Goal: Find specific page/section: Find specific page/section

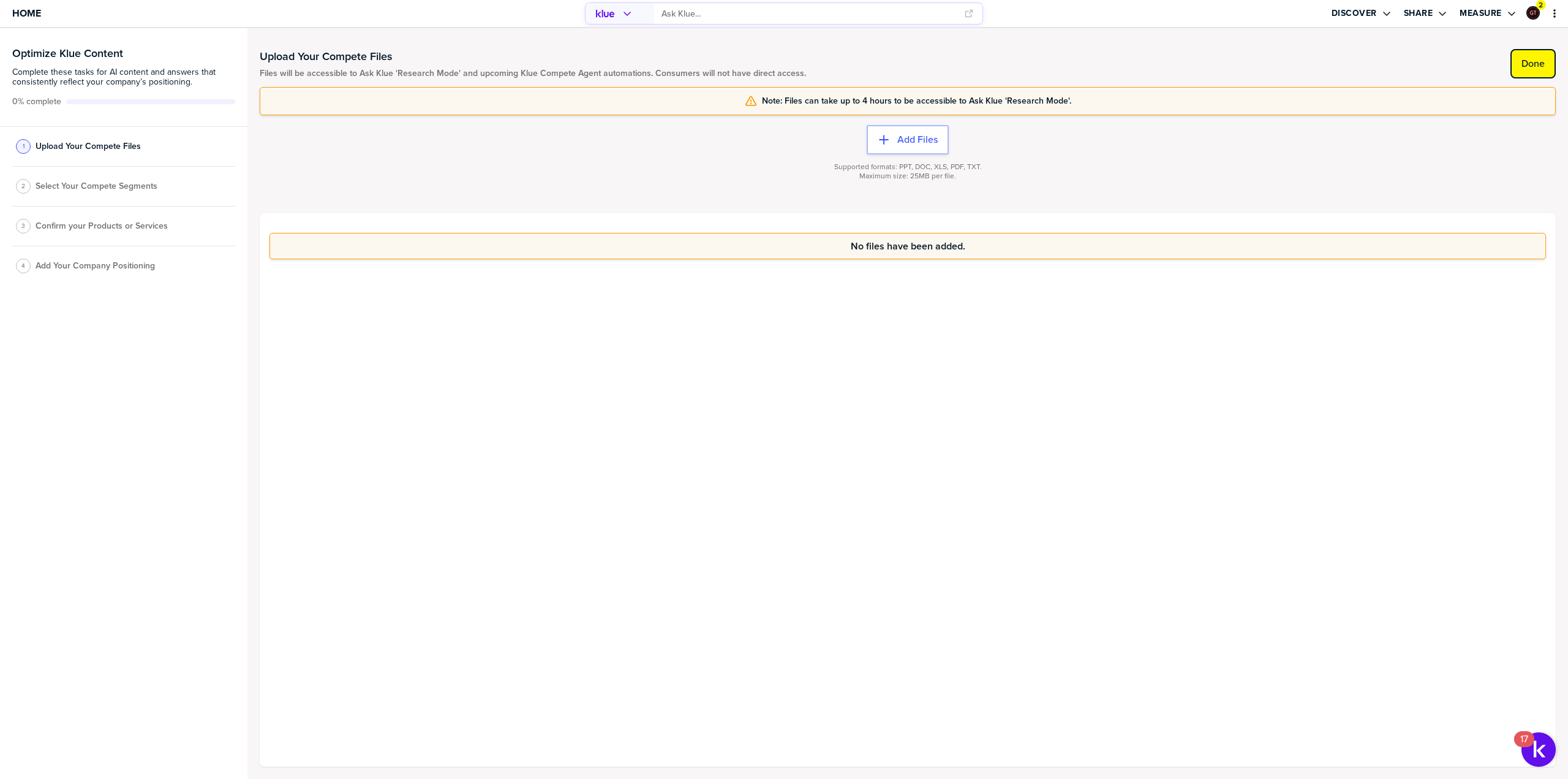
click at [1533, 68] on label "Done" at bounding box center [1533, 63] width 24 height 13
click at [1534, 65] on label "Done" at bounding box center [1533, 63] width 24 height 13
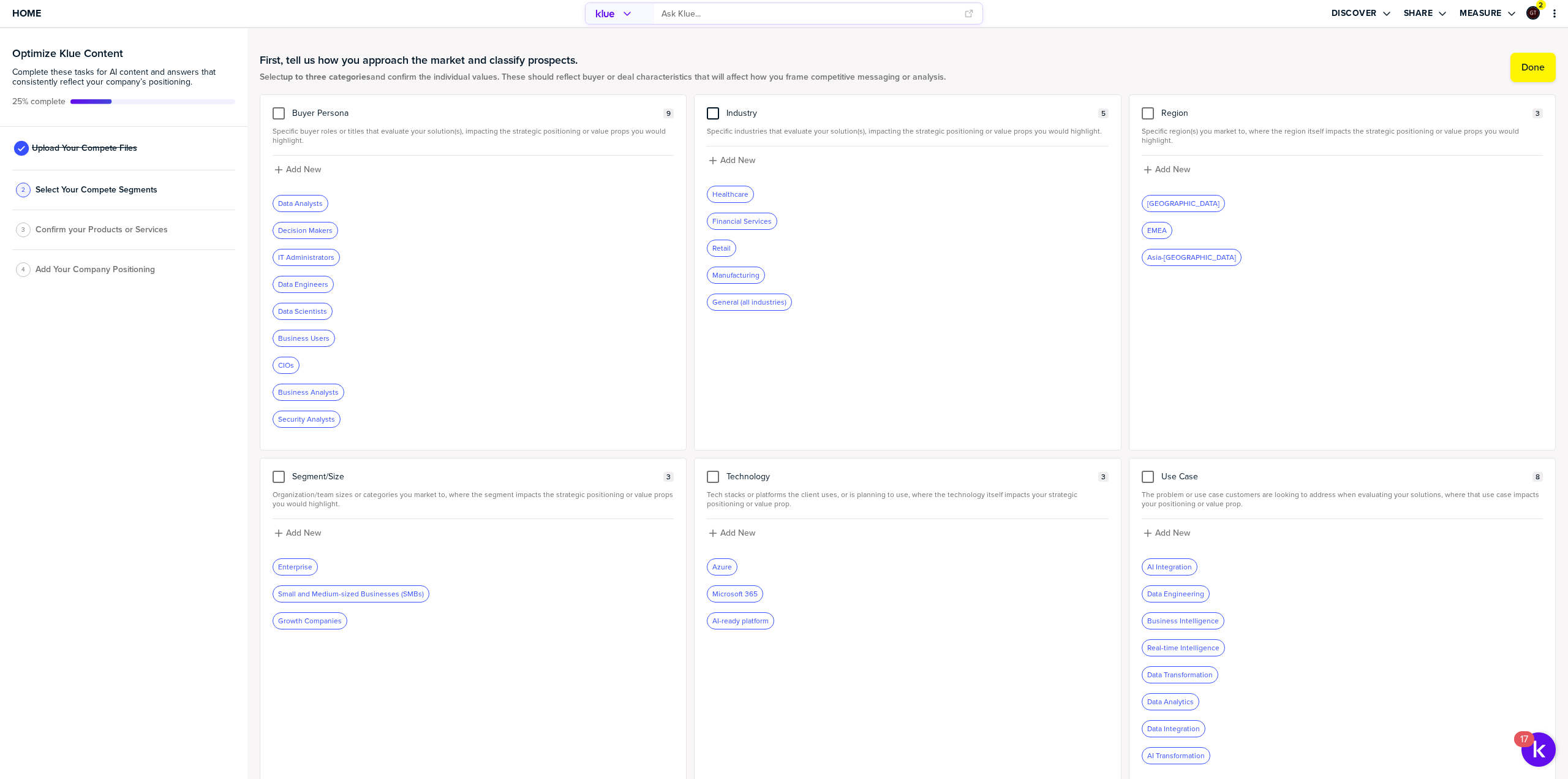
click at [714, 117] on div at bounding box center [713, 113] width 13 height 13
click at [713, 107] on input "checkbox" at bounding box center [713, 107] width 0 height 0
click at [274, 113] on div at bounding box center [279, 113] width 13 height 13
click at [279, 107] on input "checkbox" at bounding box center [279, 107] width 0 height 0
click at [1142, 474] on div at bounding box center [1148, 477] width 13 height 13
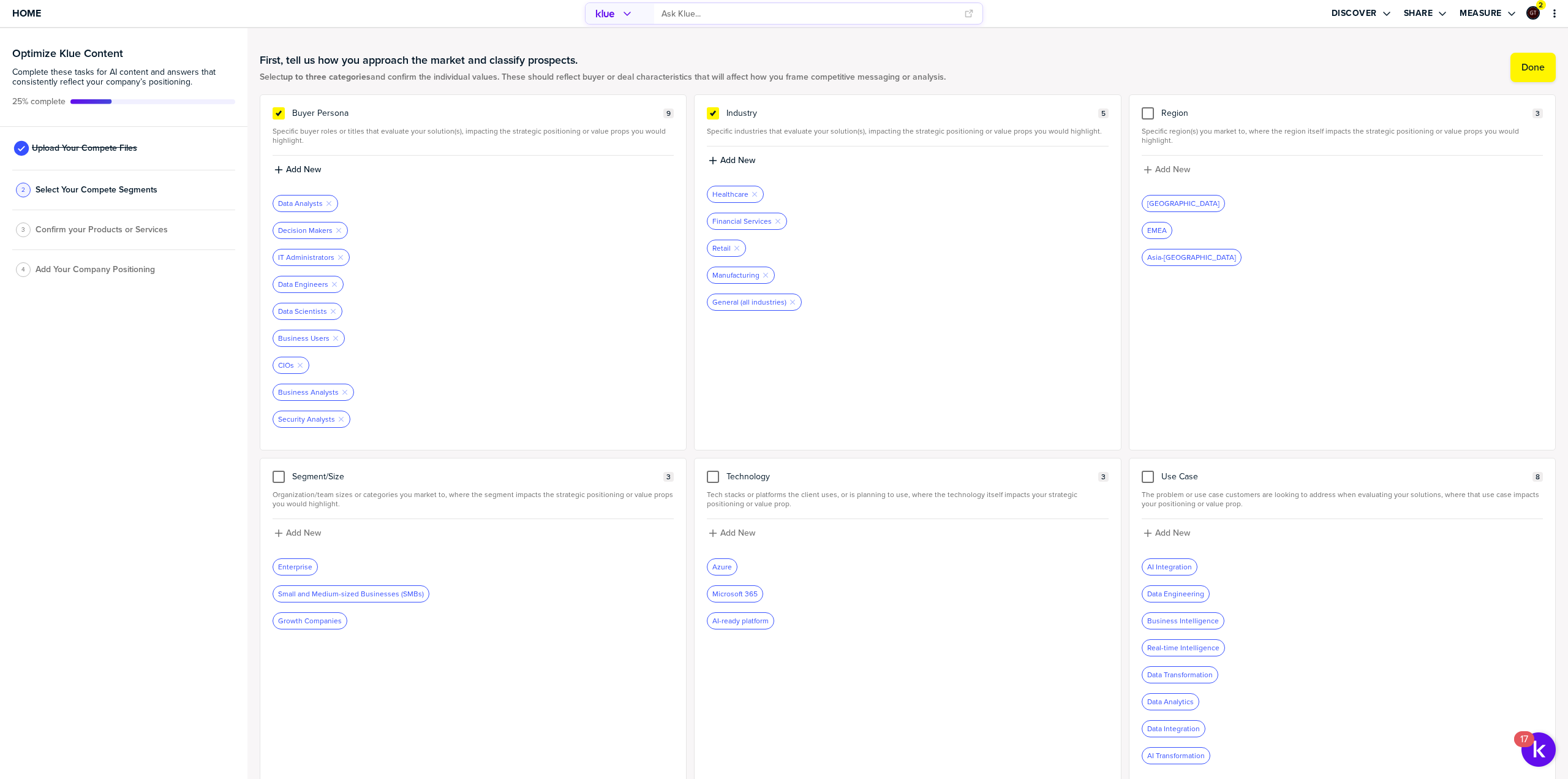
click at [1148, 471] on input "checkbox" at bounding box center [1148, 471] width 0 height 0
click at [1522, 69] on label "Done" at bounding box center [1533, 67] width 24 height 13
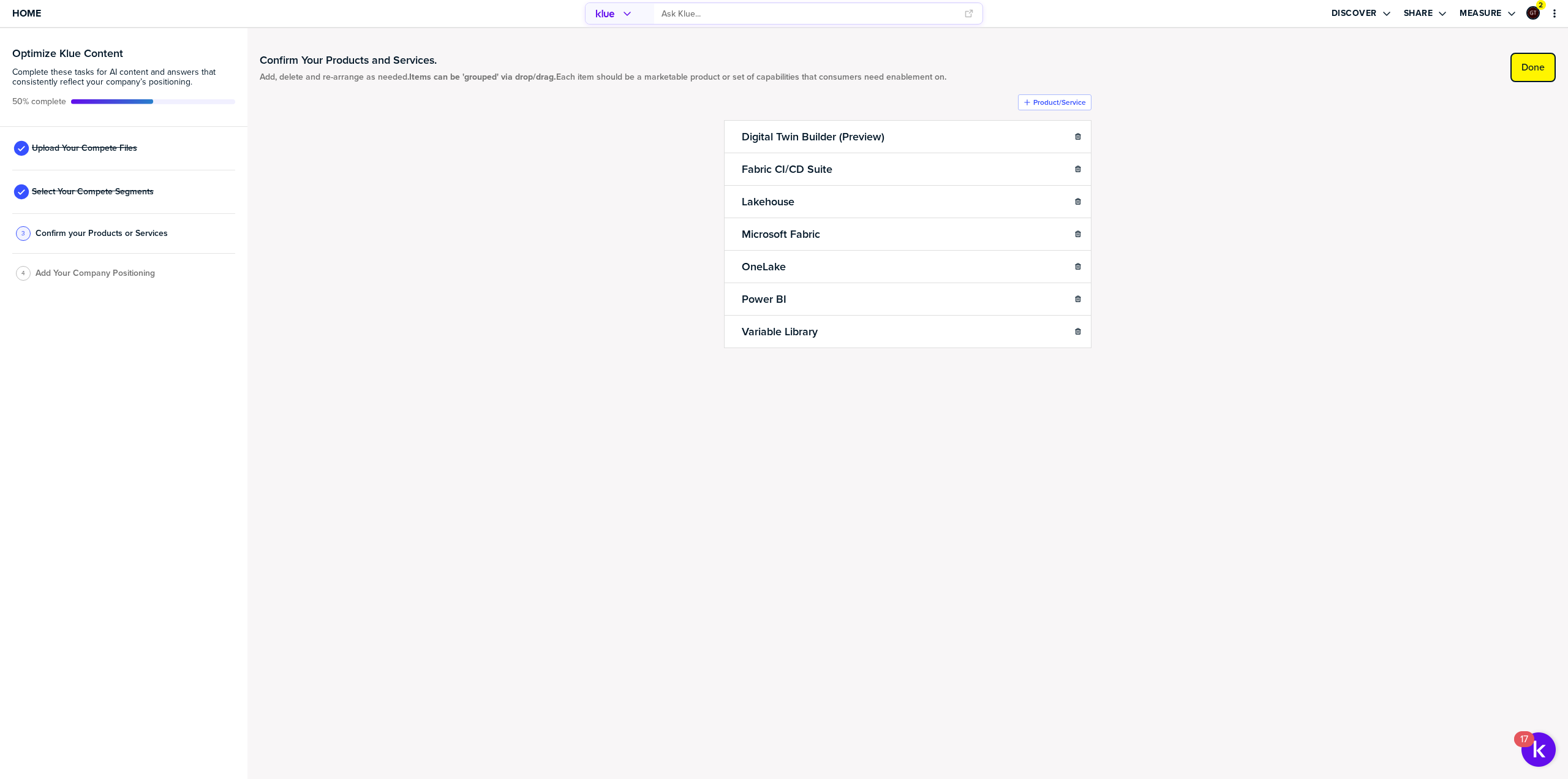
click at [1528, 75] on button "Done" at bounding box center [1533, 68] width 46 height 29
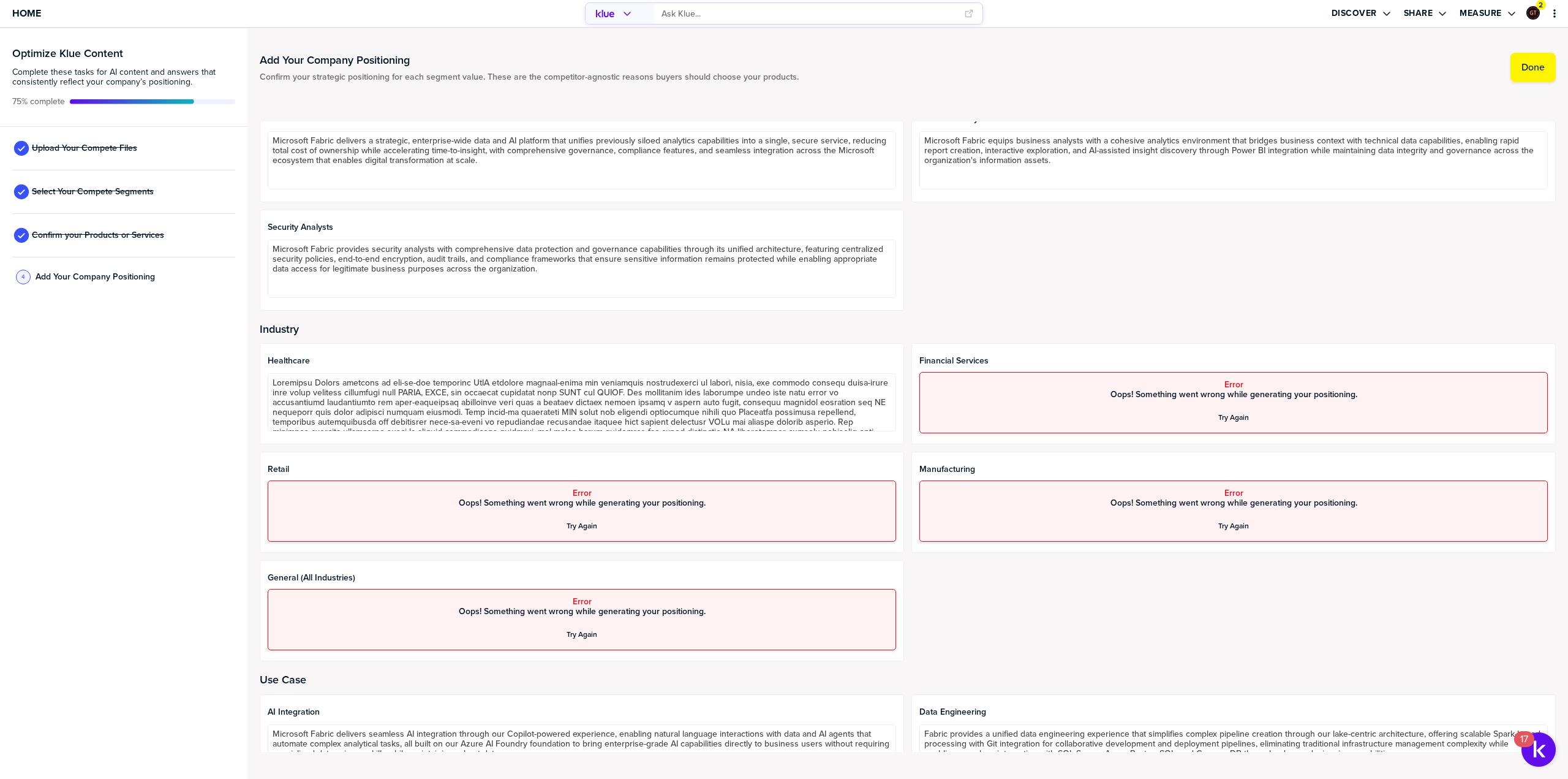
scroll to position [368, 0]
click at [1236, 415] on div "Try Again" at bounding box center [1234, 416] width 31 height 10
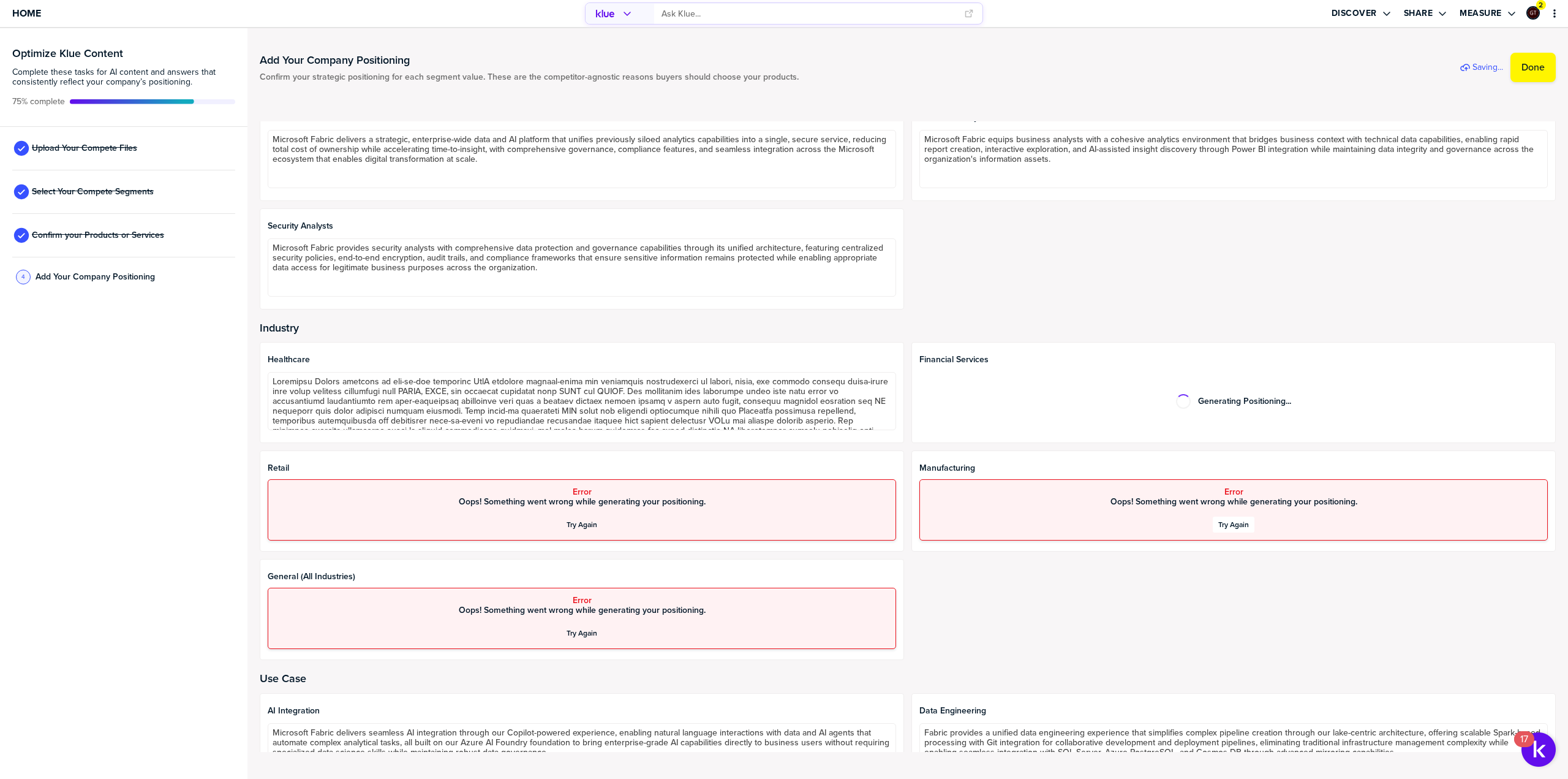
click at [1233, 522] on div "Try Again" at bounding box center [1234, 524] width 31 height 10
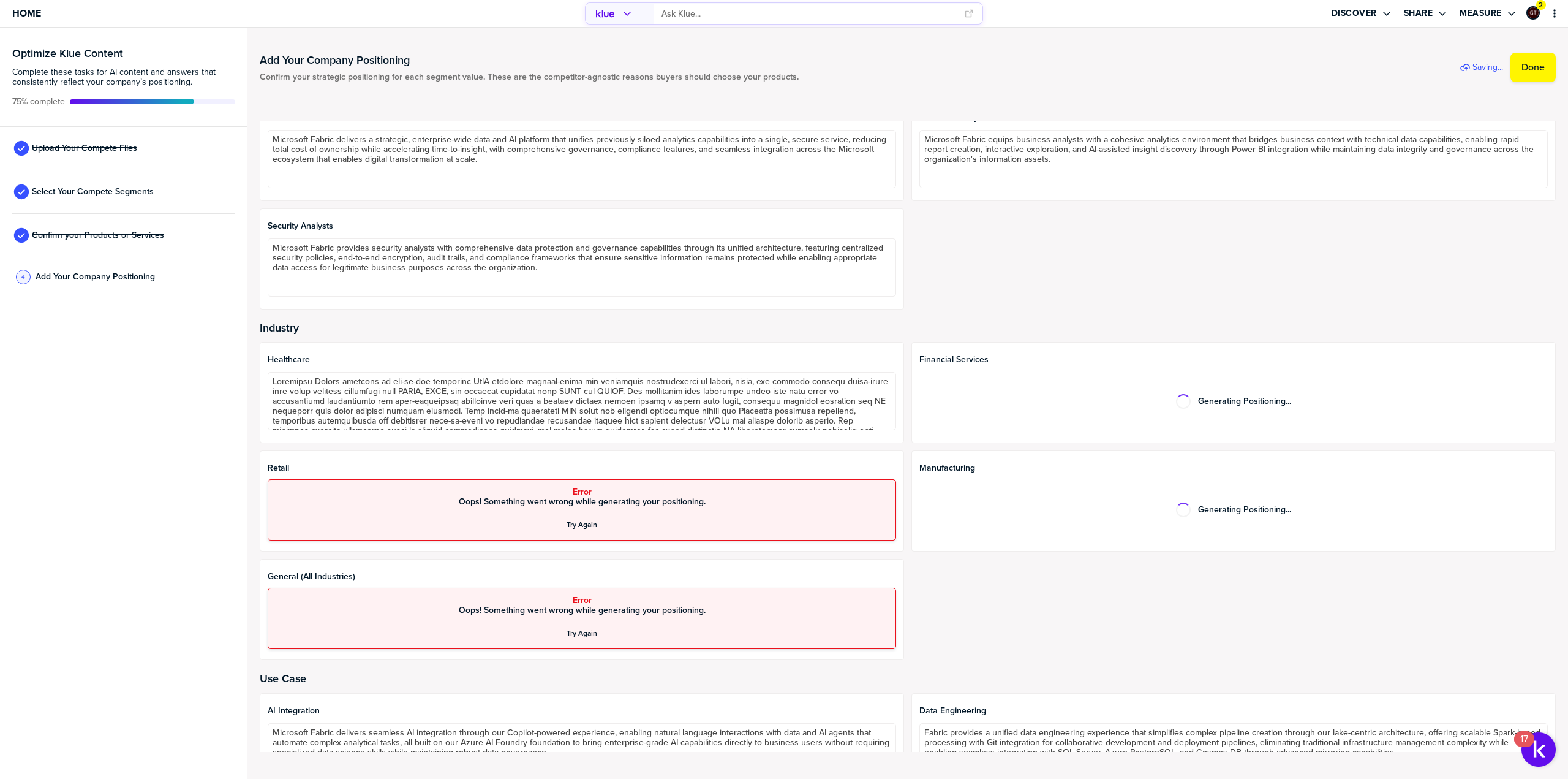
drag, startPoint x: 581, startPoint y: 524, endPoint x: 586, endPoint y: 544, distance: 20.6
click at [580, 524] on div "Try Again" at bounding box center [582, 524] width 31 height 10
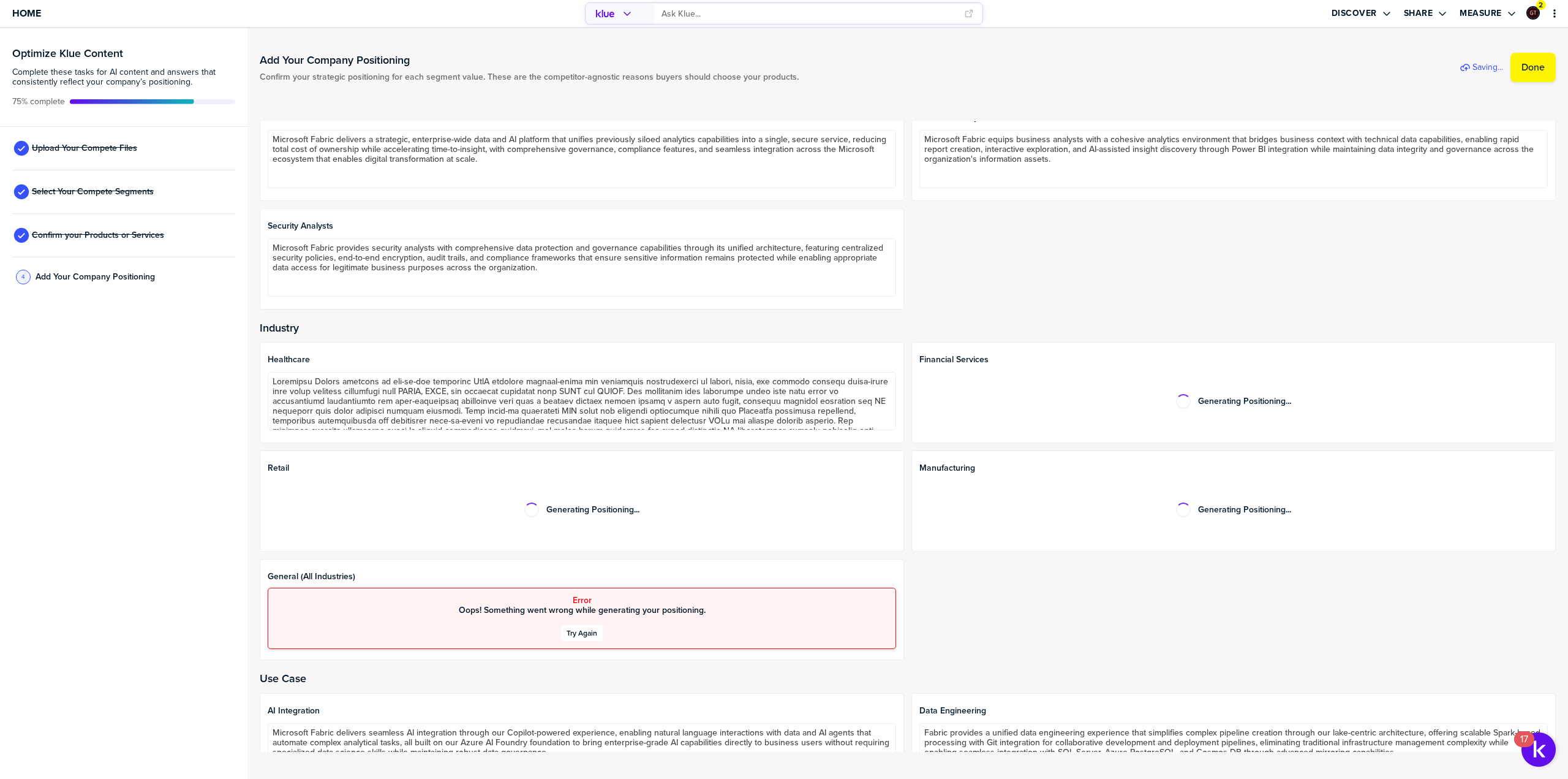
click at [585, 631] on div "Try Again" at bounding box center [582, 633] width 31 height 10
